Goal: Check status: Check status

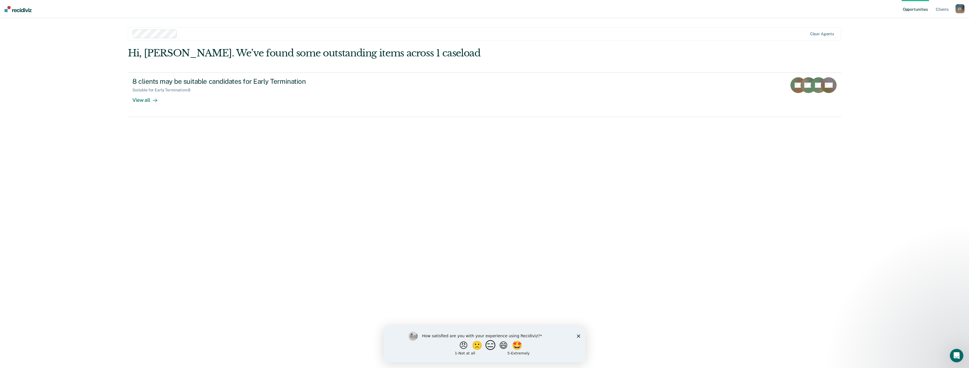
click at [494, 346] on button "😑" at bounding box center [491, 344] width 13 height 11
click at [578, 338] on icon "Close survey" at bounding box center [578, 337] width 3 height 3
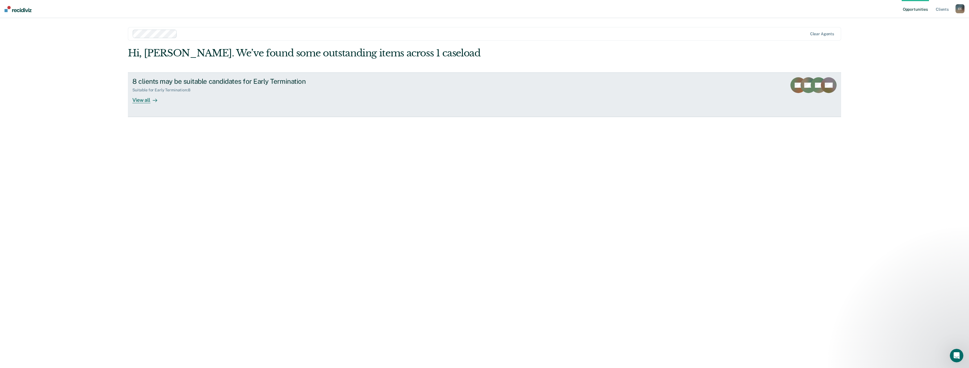
click at [147, 101] on div "View all" at bounding box center [148, 97] width 32 height 11
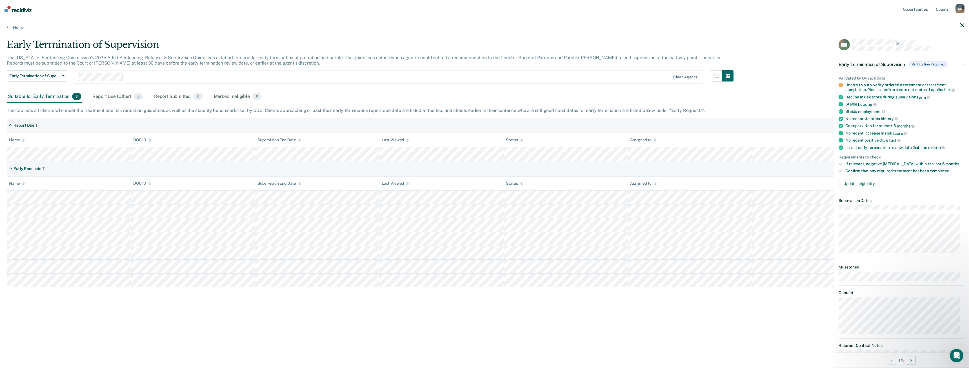
click at [933, 63] on span "Verification Required" at bounding box center [928, 64] width 37 height 6
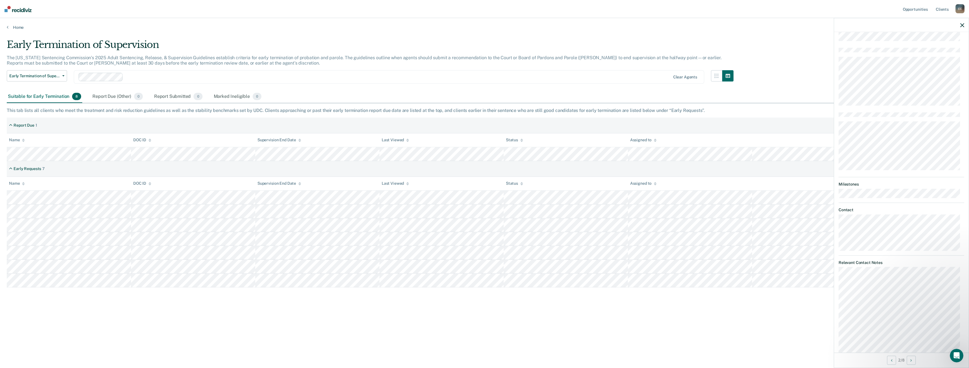
scroll to position [101, 0]
